Goal: Transaction & Acquisition: Purchase product/service

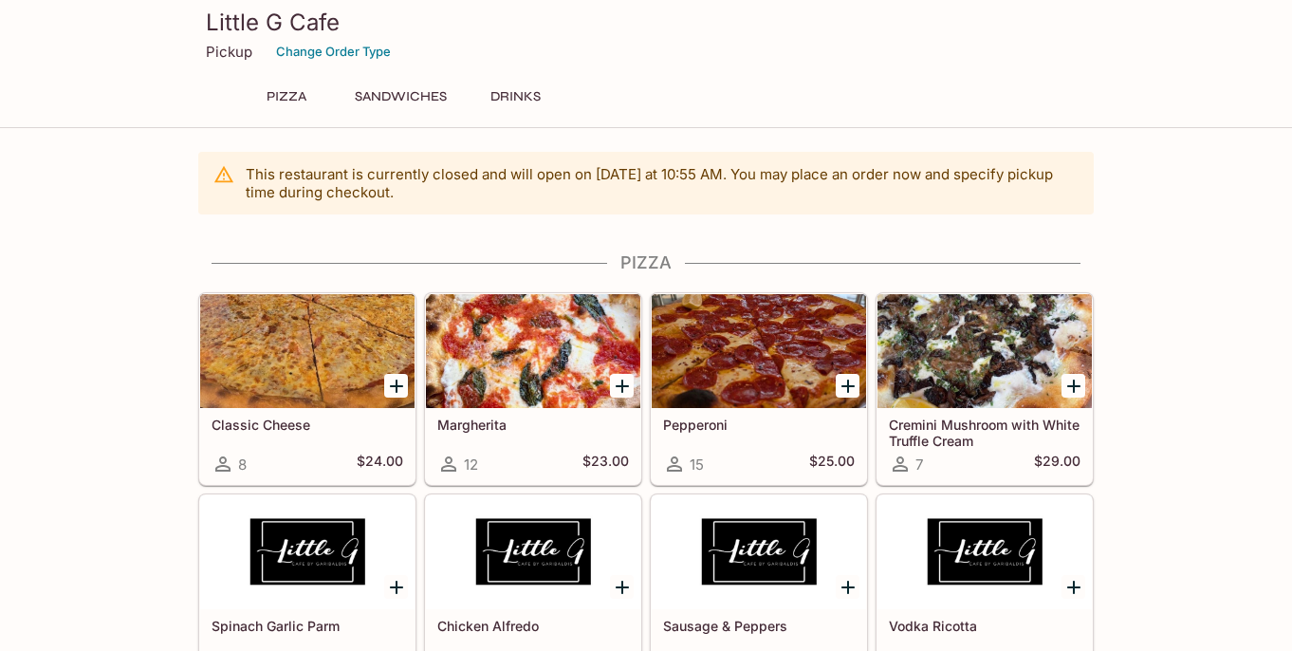
click at [404, 81] on div "Little G Cafe Pickup Change Order Type Pizza Sandwiches Drinks" at bounding box center [646, 60] width 911 height 121
click at [403, 92] on button "Sandwiches" at bounding box center [400, 96] width 113 height 27
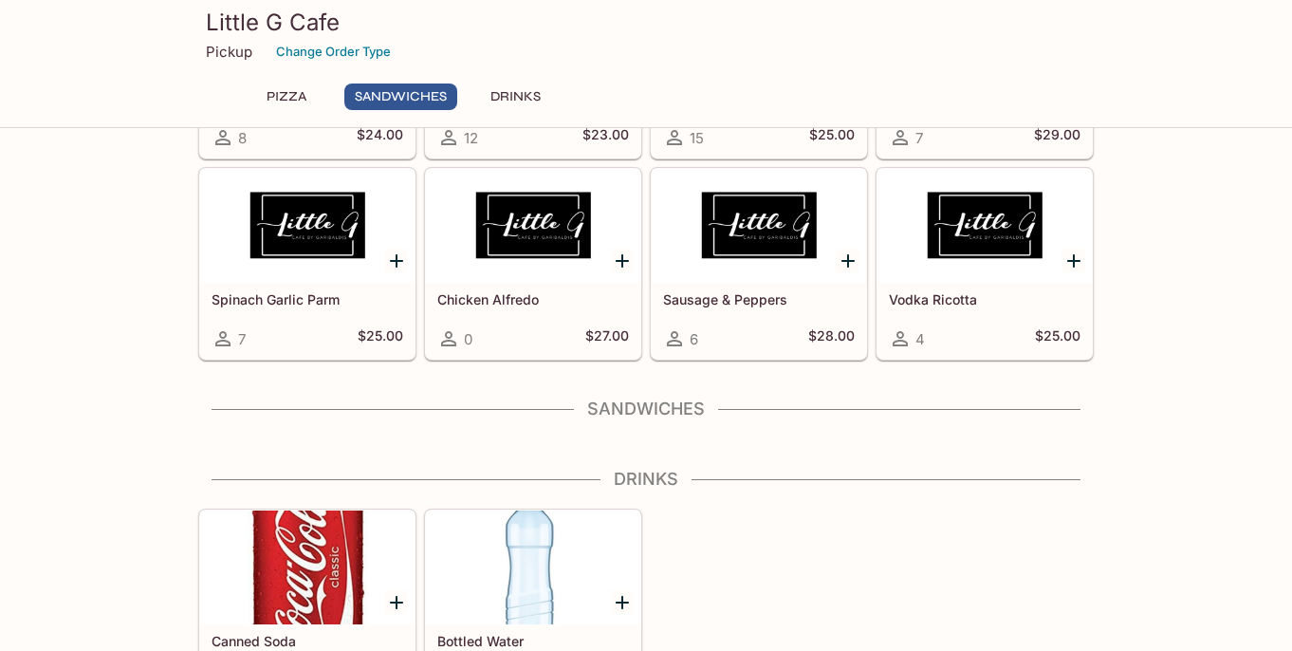
scroll to position [378, 0]
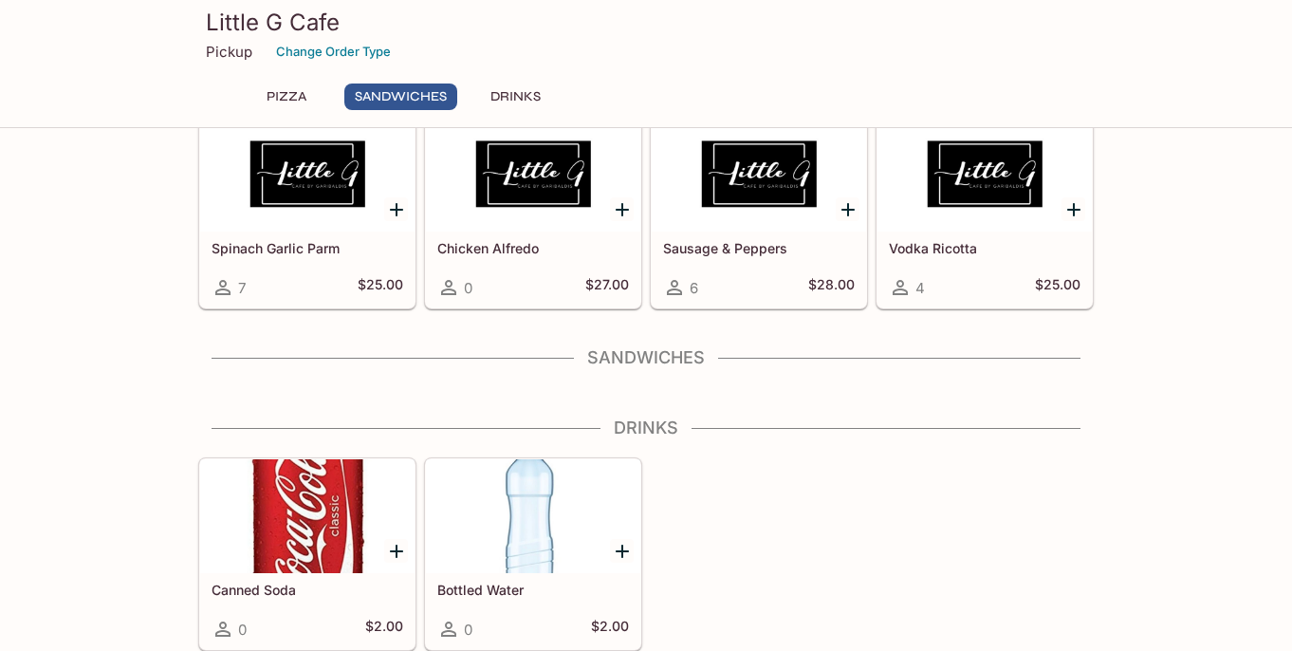
click at [582, 357] on h4 "Sandwiches" at bounding box center [646, 357] width 896 height 21
click at [575, 377] on div "Sandwiches" at bounding box center [646, 363] width 896 height 32
click at [298, 96] on button "Pizza" at bounding box center [286, 96] width 85 height 27
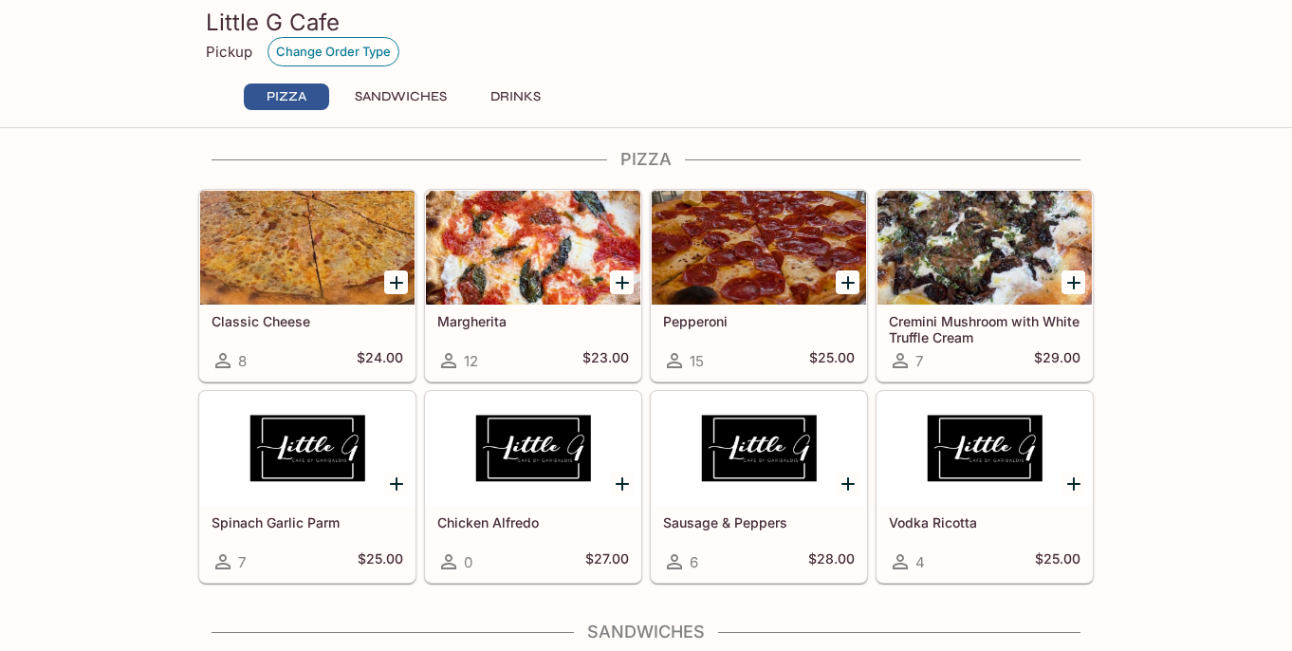
scroll to position [91, 0]
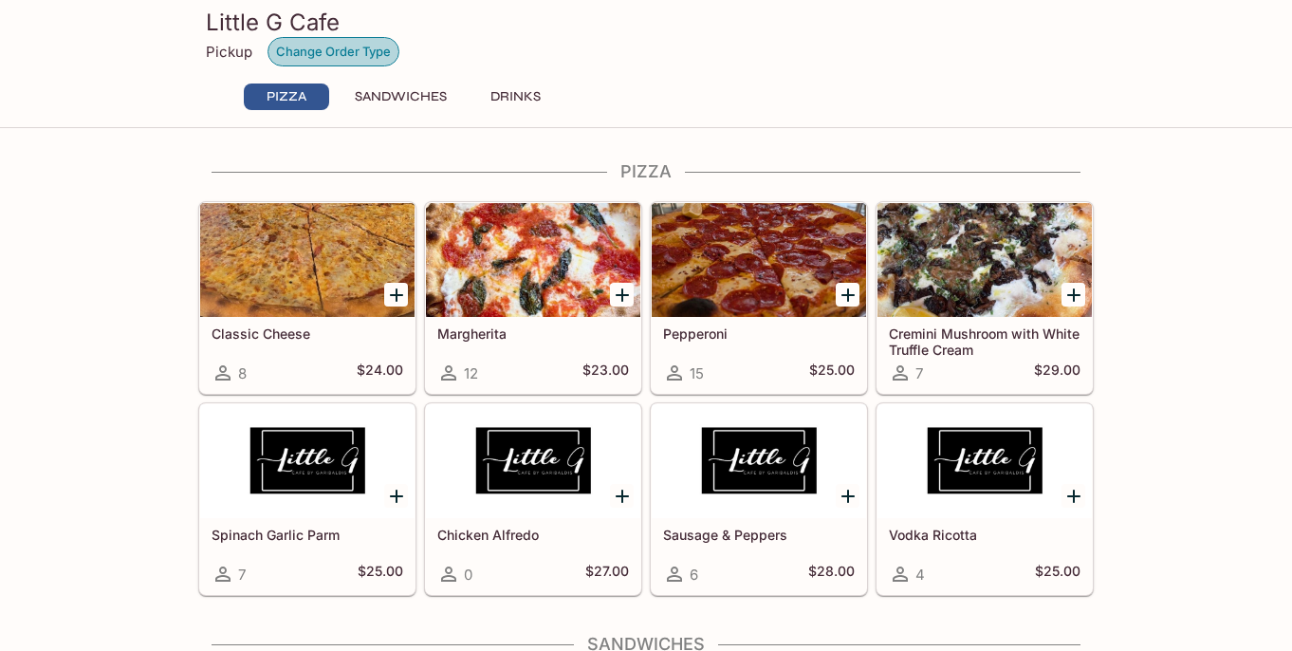
click at [337, 48] on button "Change Order Type" at bounding box center [334, 51] width 132 height 29
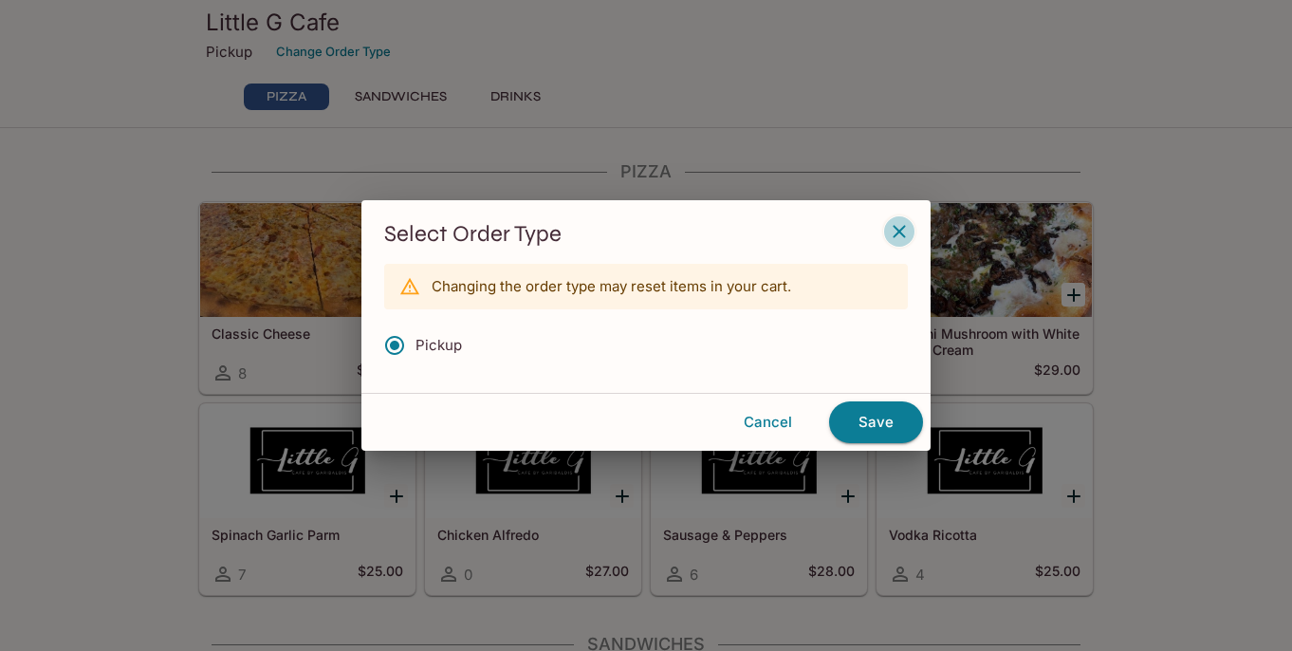
click at [904, 217] on button "button" at bounding box center [899, 231] width 32 height 32
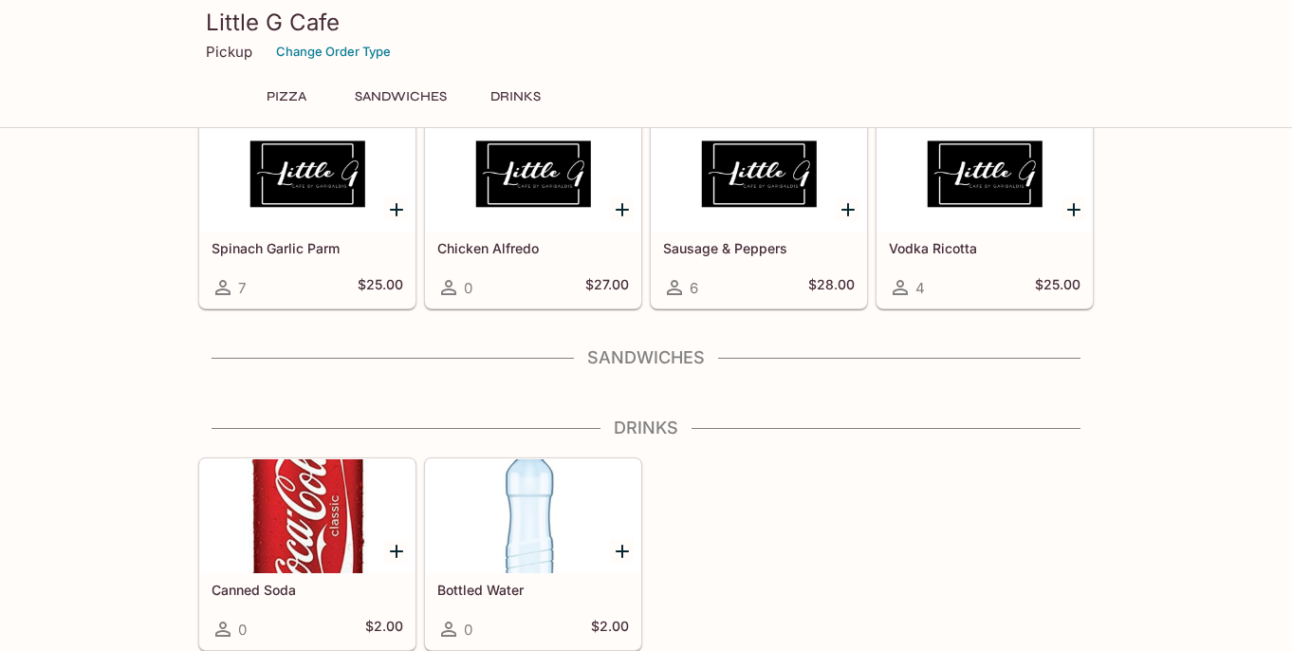
scroll to position [0, 0]
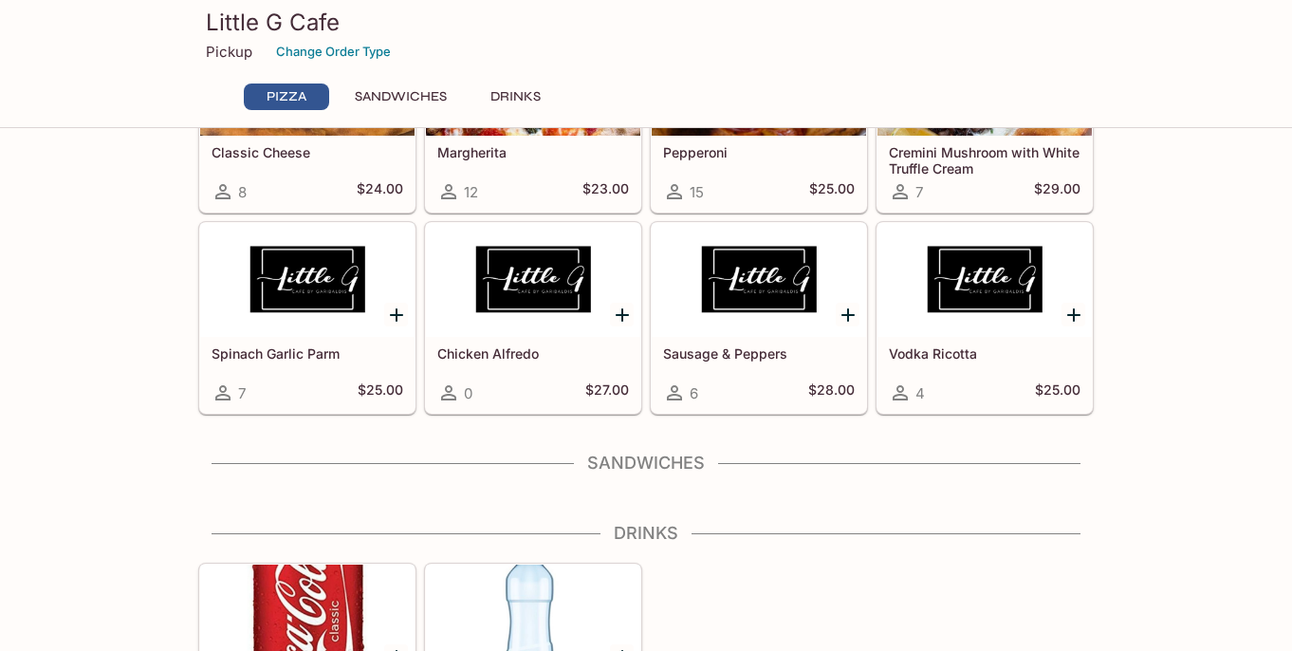
scroll to position [260, 0]
